Goal: Information Seeking & Learning: Learn about a topic

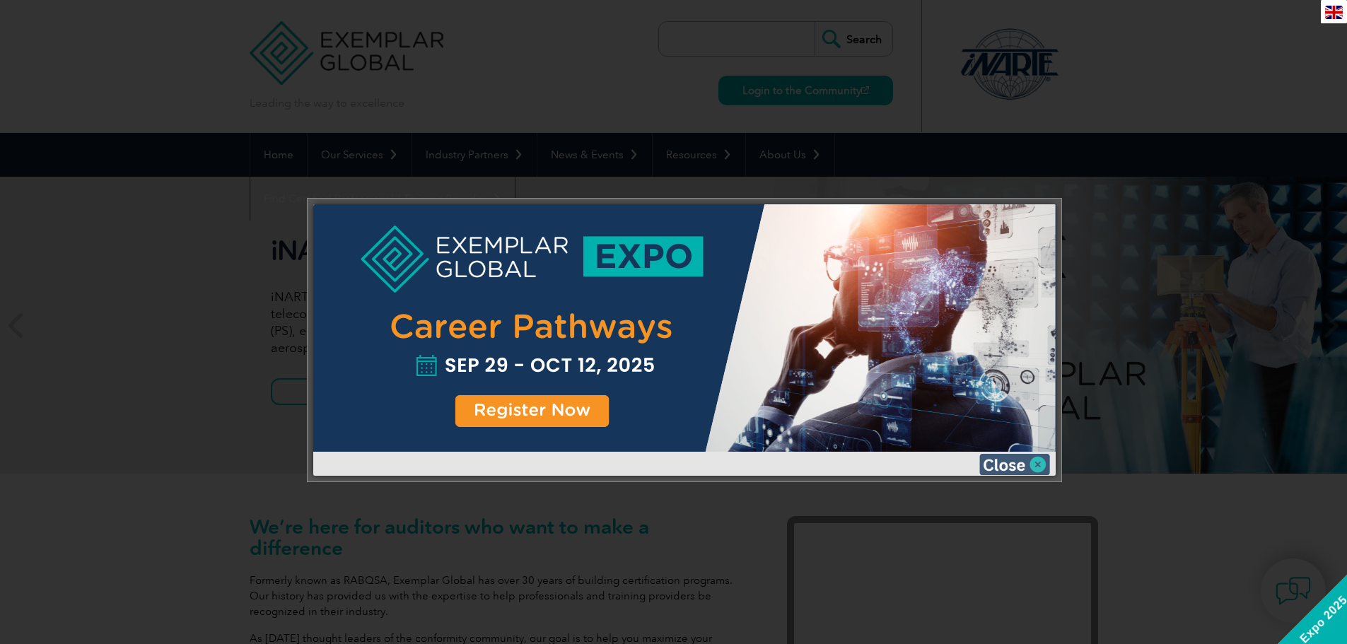
click at [1036, 464] on img at bounding box center [1014, 464] width 71 height 21
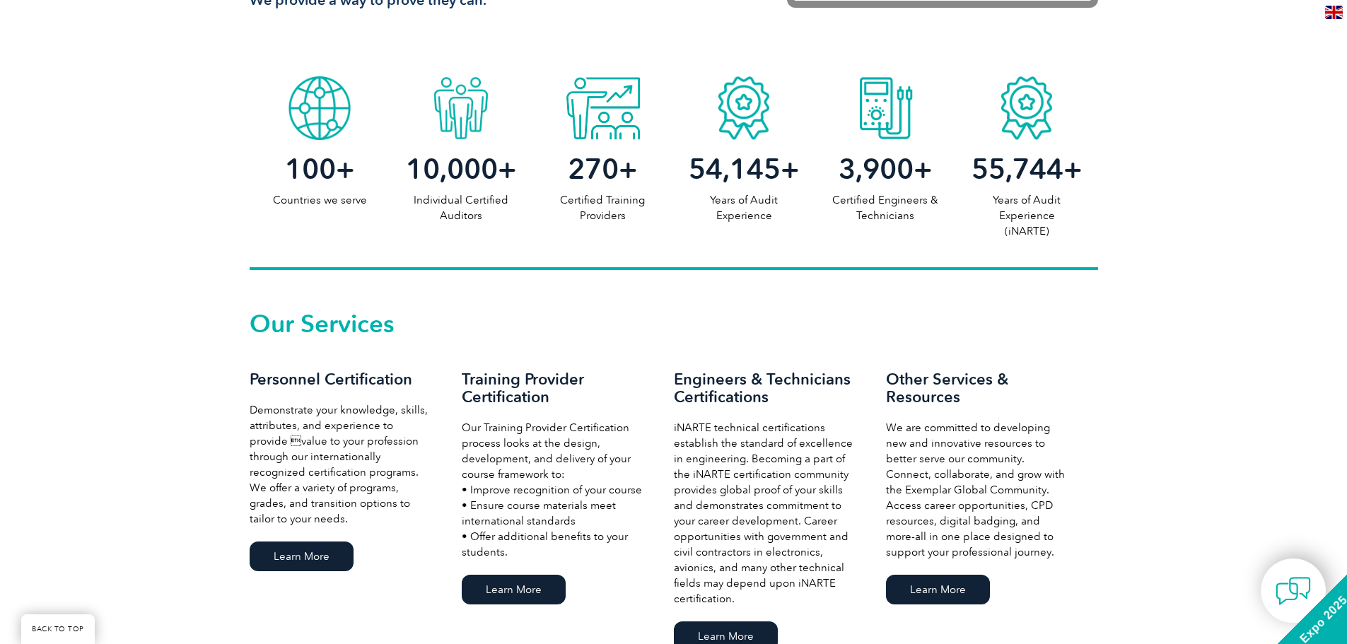
scroll to position [848, 0]
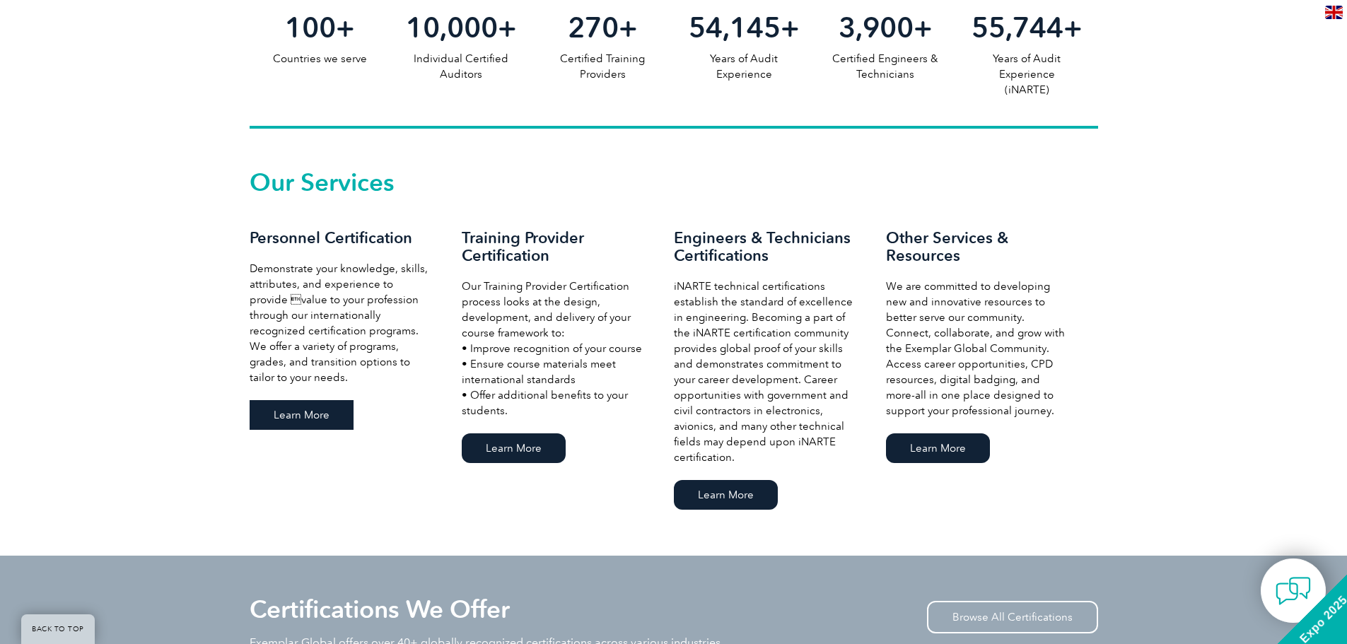
click at [328, 427] on link "Learn More" at bounding box center [302, 415] width 104 height 30
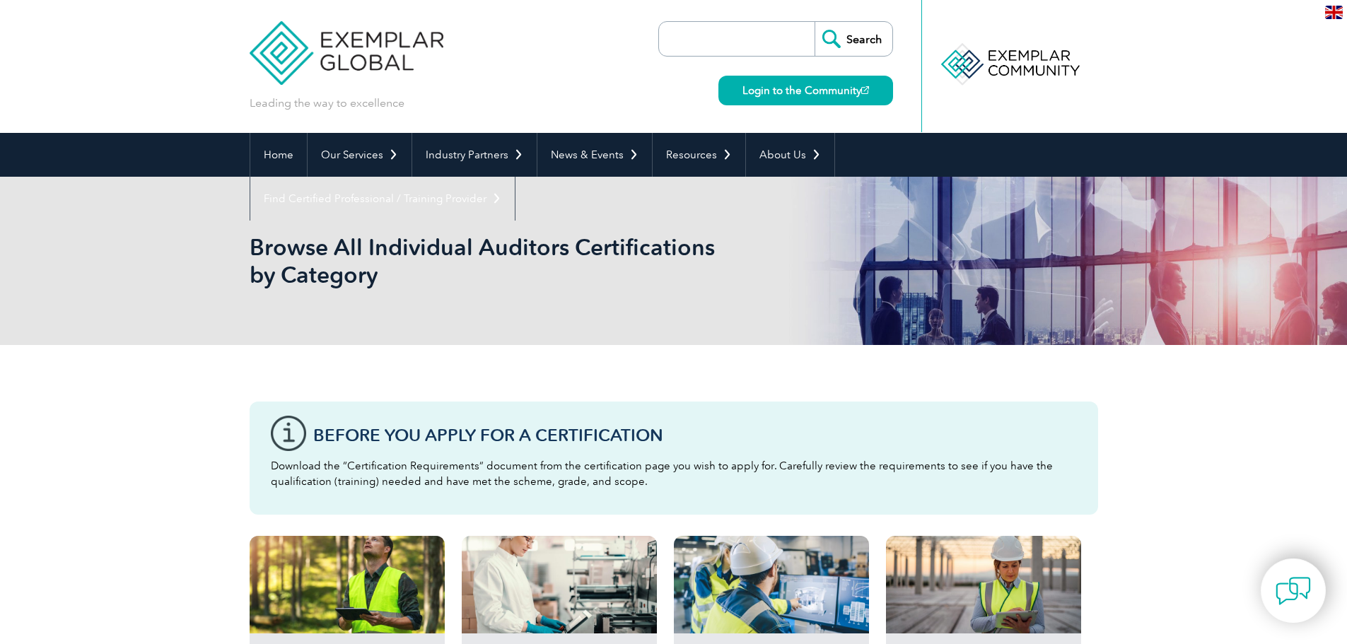
click at [761, 41] on input "search" at bounding box center [740, 39] width 148 height 34
type input "lean sigma"
click at [814, 22] on input "Search" at bounding box center [853, 39] width 78 height 34
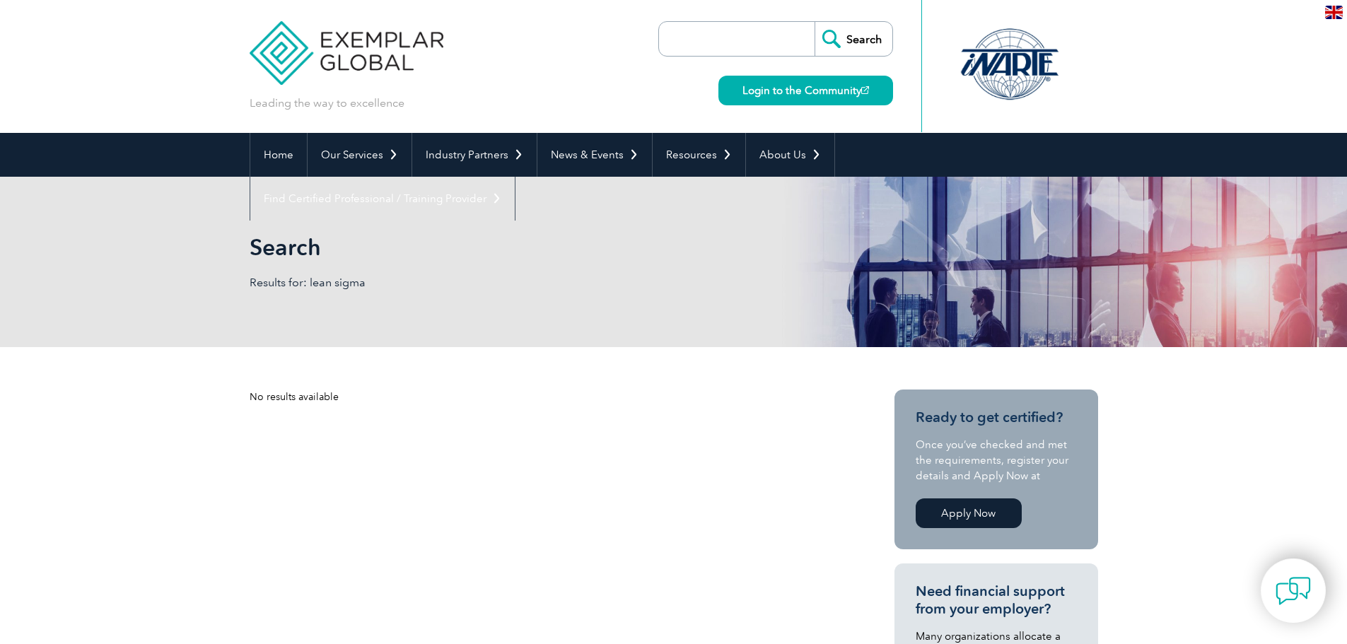
click at [713, 43] on input "search" at bounding box center [740, 39] width 148 height 34
type input "lean six sigma"
click at [814, 22] on input "Search" at bounding box center [853, 39] width 78 height 34
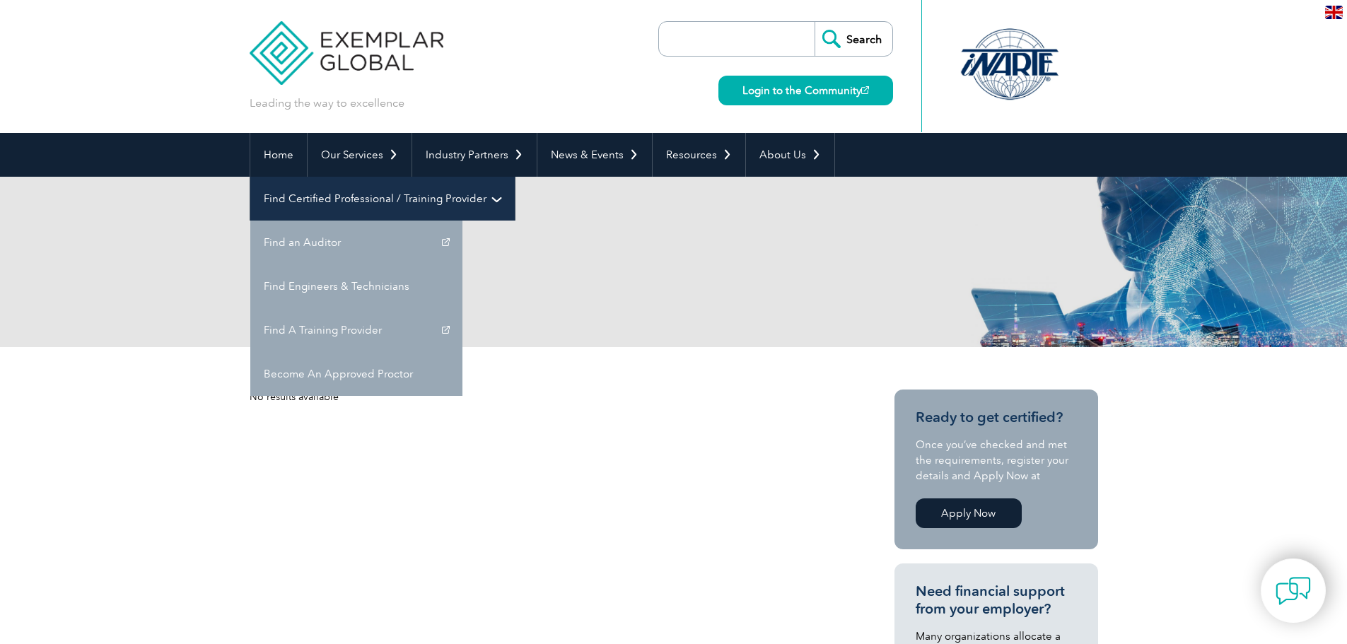
click at [515, 177] on link "Find Certified Professional / Training Provider" at bounding box center [382, 199] width 264 height 44
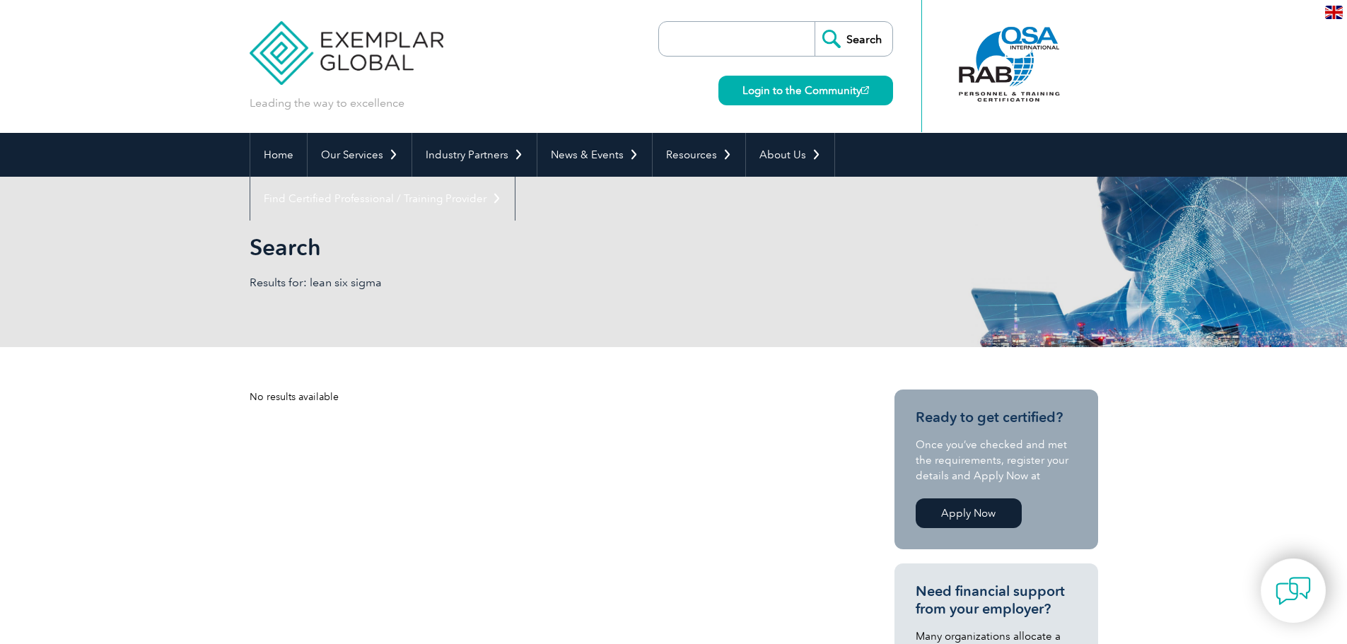
click at [373, 70] on img at bounding box center [347, 42] width 194 height 85
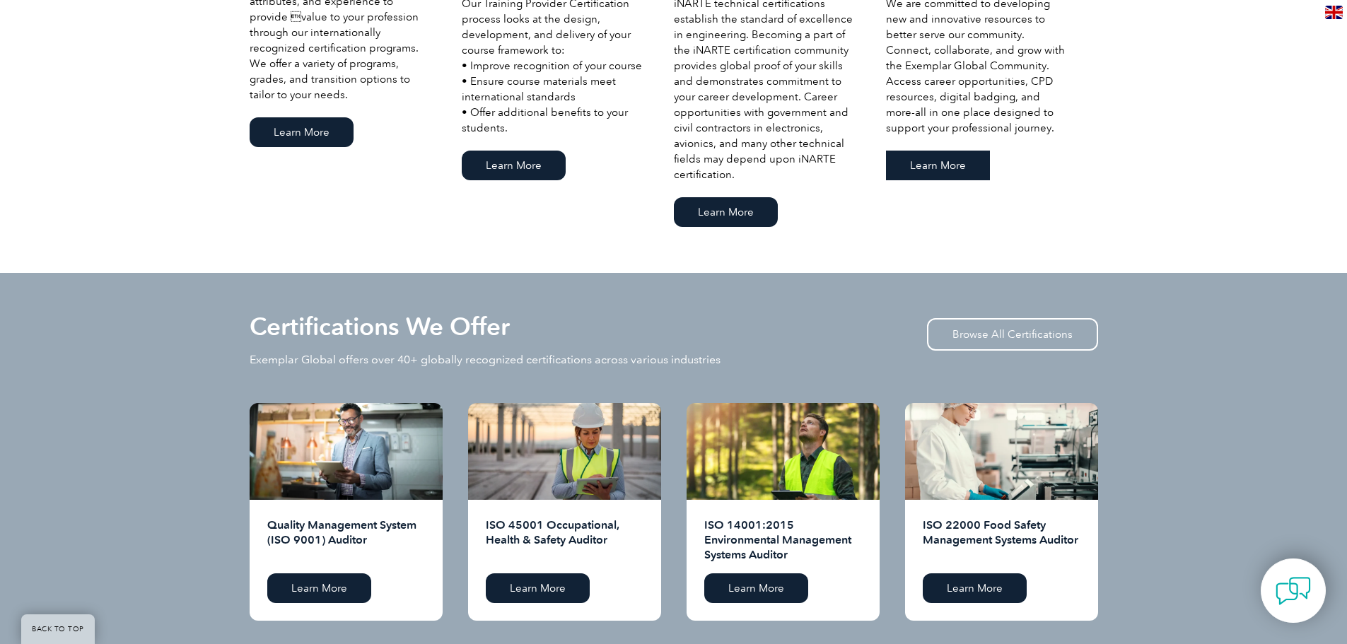
scroll to position [1343, 0]
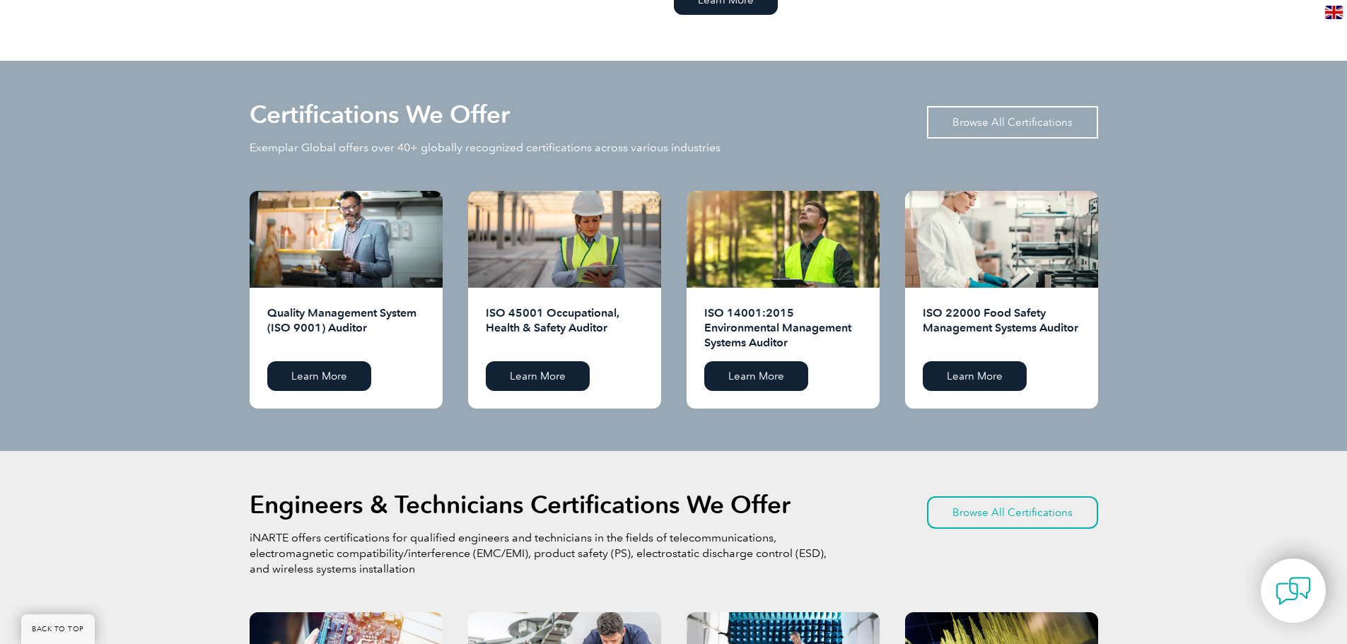
click at [1031, 115] on link "Browse All Certifications" at bounding box center [1012, 122] width 171 height 33
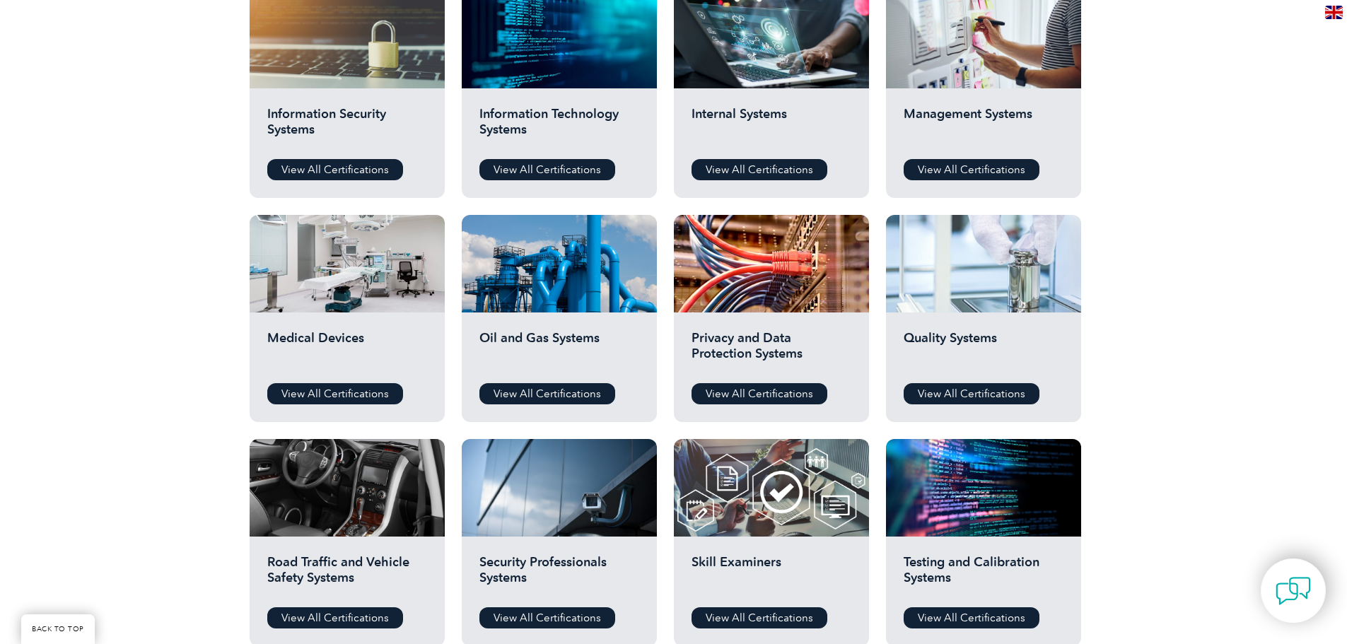
scroll to position [778, 0]
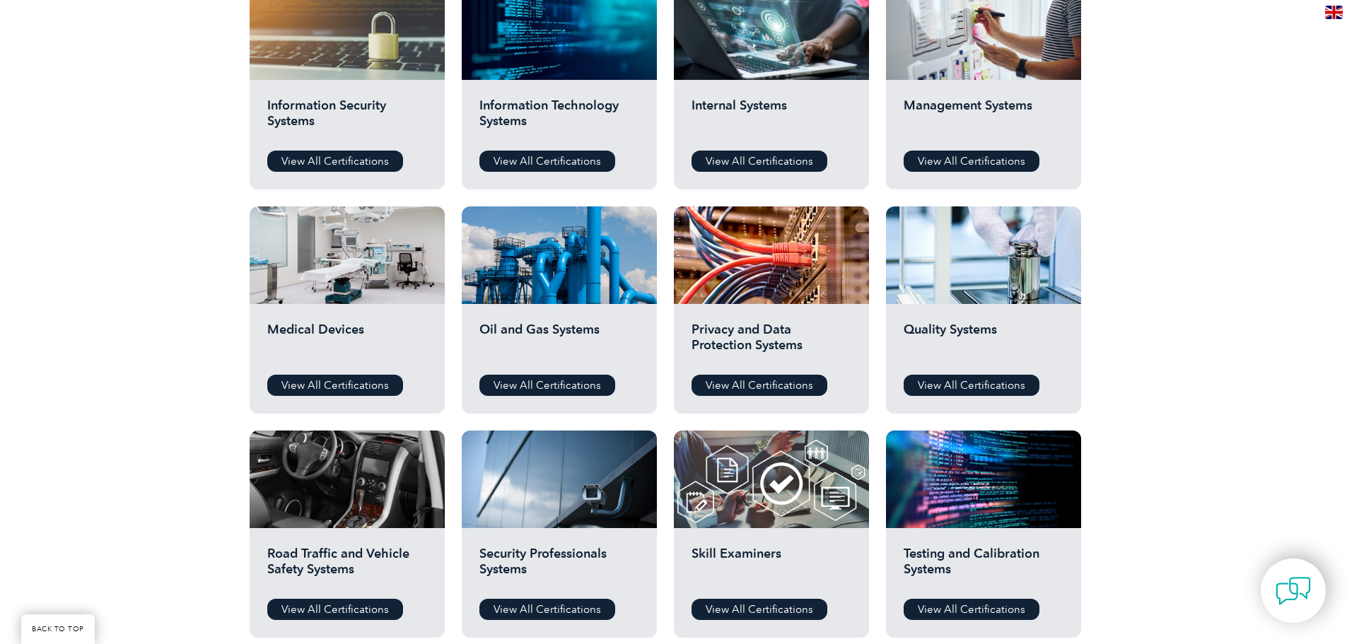
click at [973, 399] on div "Quality Systems View All Certifications" at bounding box center [983, 359] width 195 height 110
click at [976, 387] on link "View All Certifications" at bounding box center [971, 385] width 136 height 21
click at [996, 153] on link "View All Certifications" at bounding box center [971, 161] width 136 height 21
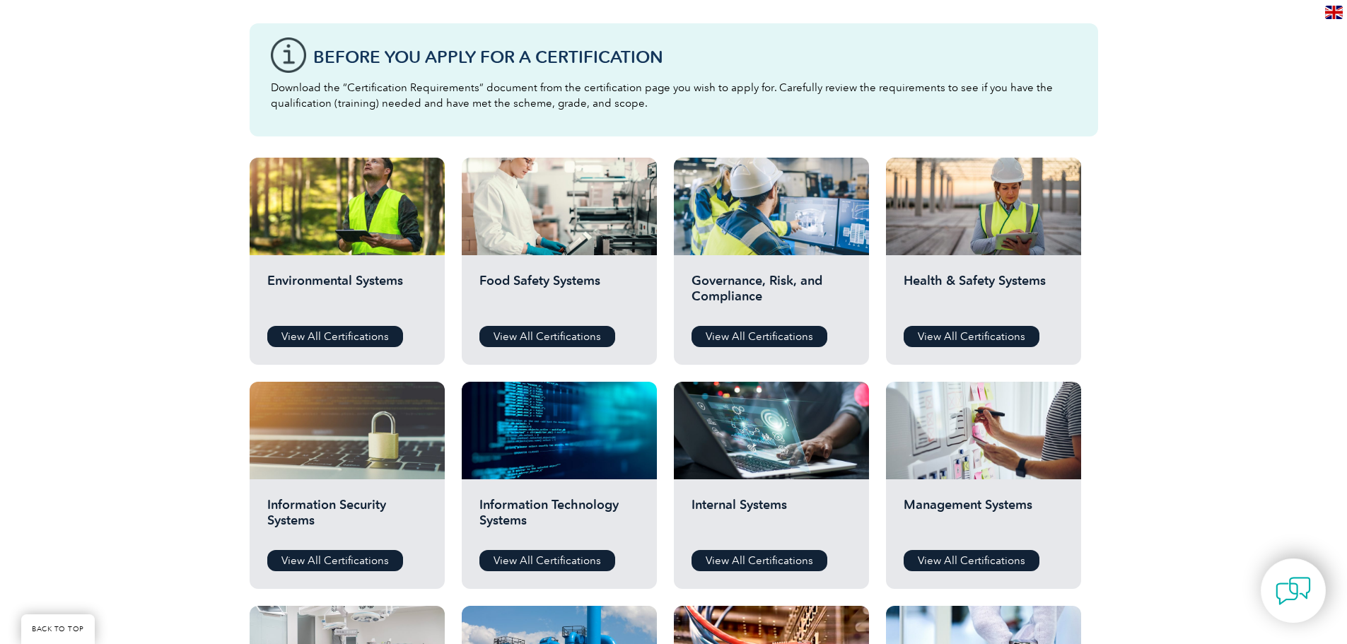
scroll to position [353, 0]
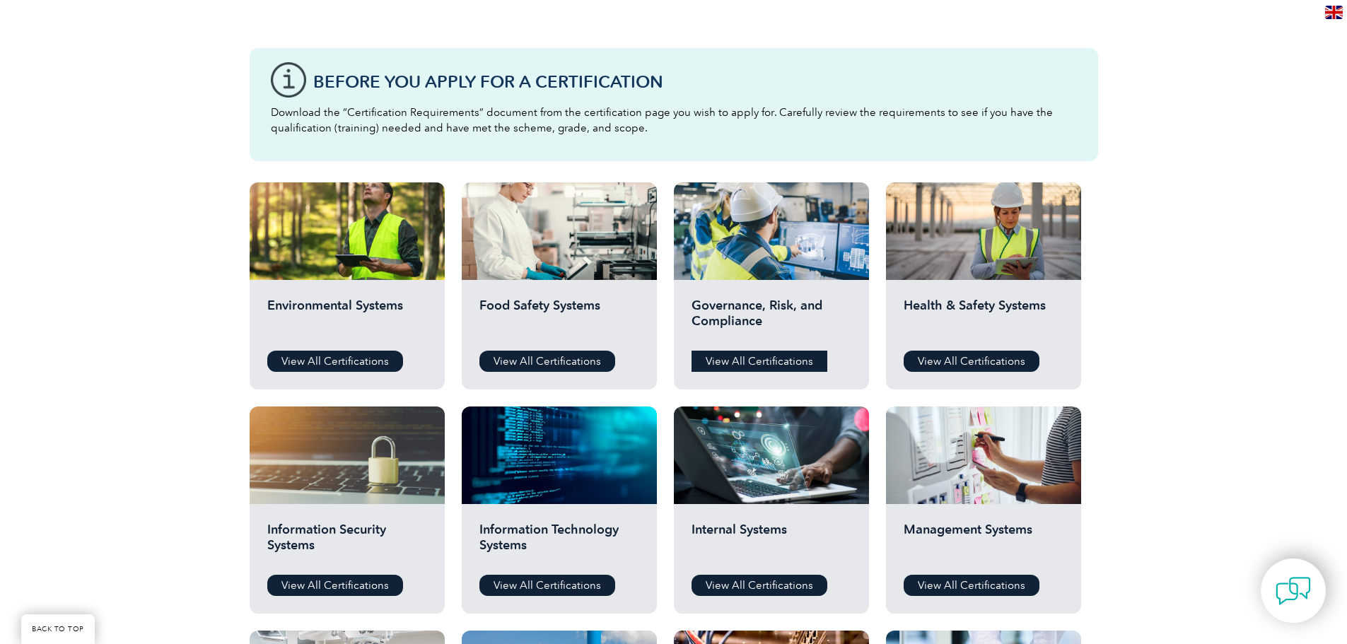
click at [749, 359] on link "View All Certifications" at bounding box center [759, 361] width 136 height 21
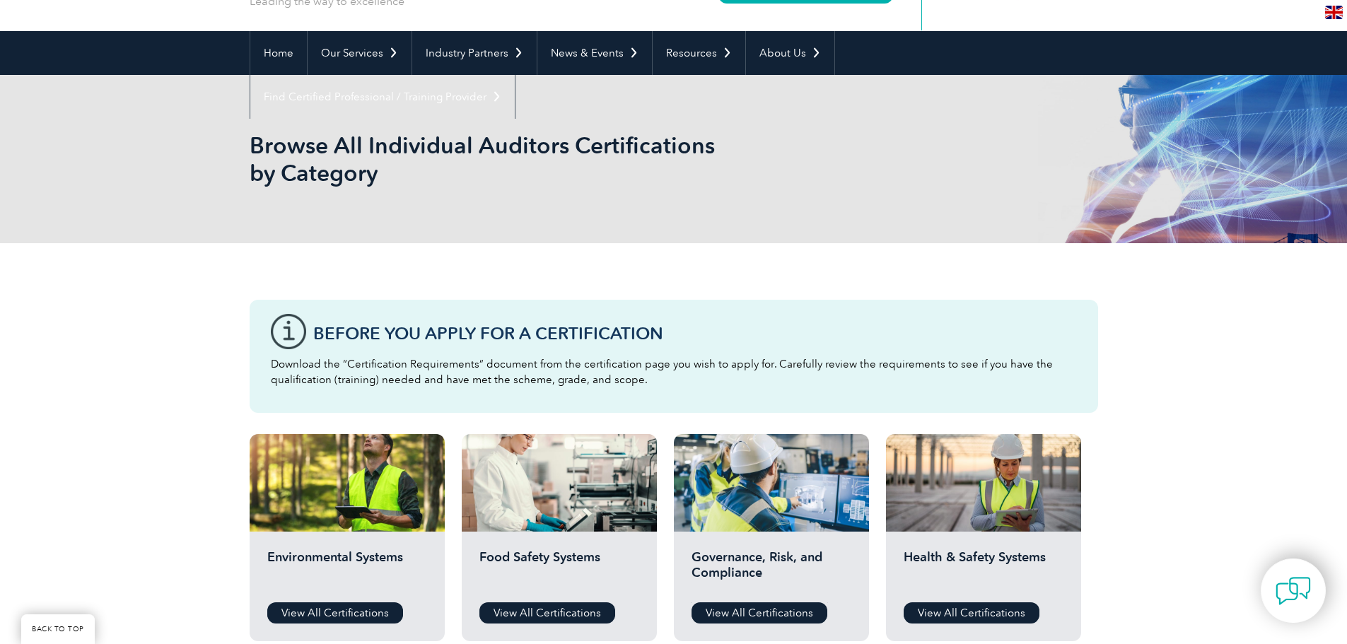
scroll to position [0, 0]
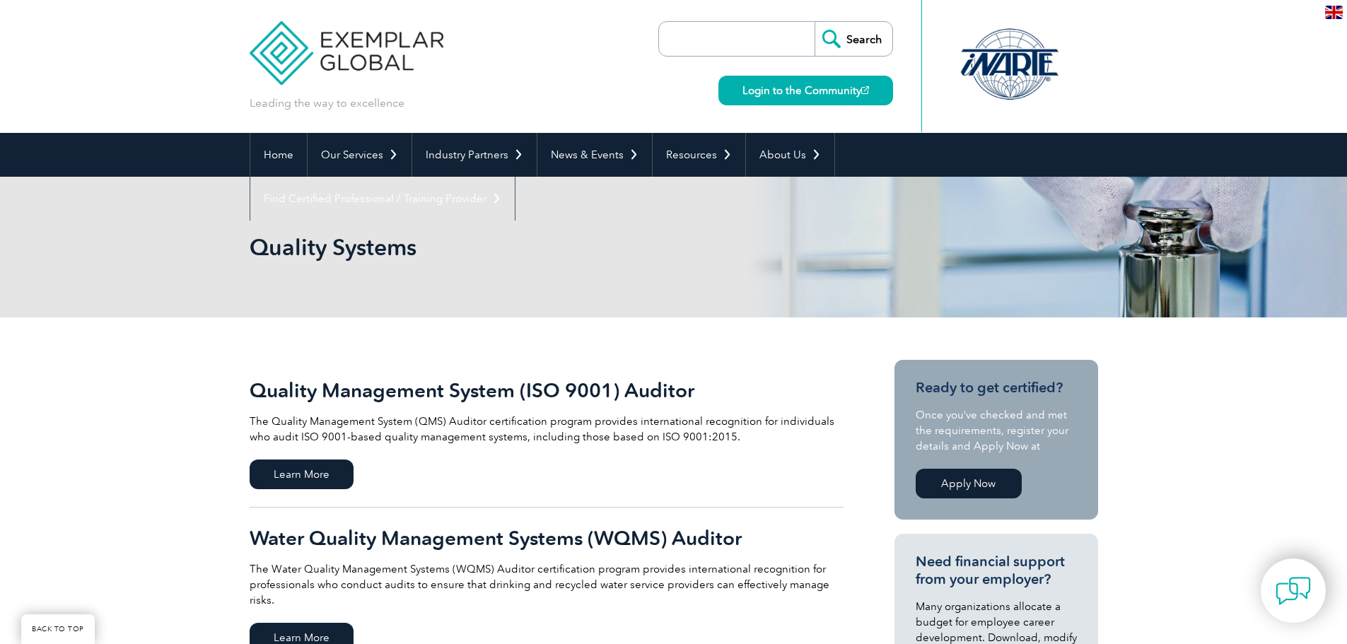
scroll to position [212, 0]
